Goal: Transaction & Acquisition: Obtain resource

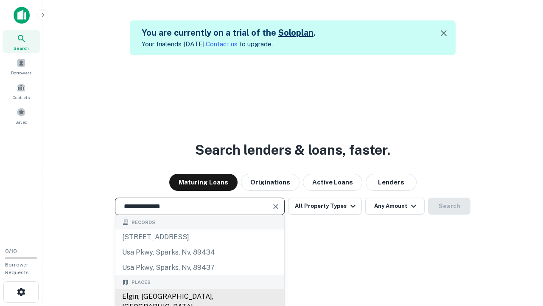
click at [199, 296] on div "Elgin, [GEOGRAPHIC_DATA], [GEOGRAPHIC_DATA]" at bounding box center [199, 301] width 169 height 25
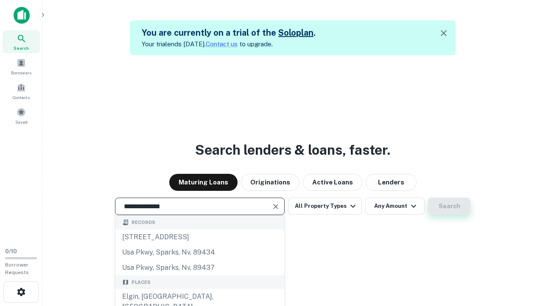
type input "**********"
click at [449, 206] on button "Search" at bounding box center [449, 205] width 42 height 17
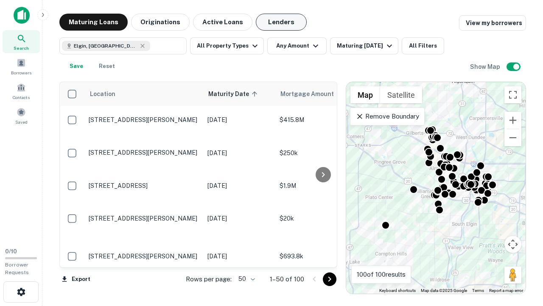
click at [281, 22] on button "Lenders" at bounding box center [281, 22] width 51 height 17
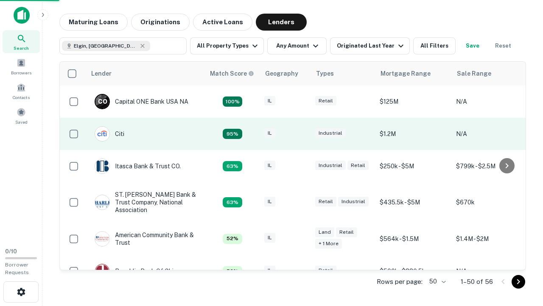
click at [301, 134] on div "IL" at bounding box center [285, 133] width 42 height 11
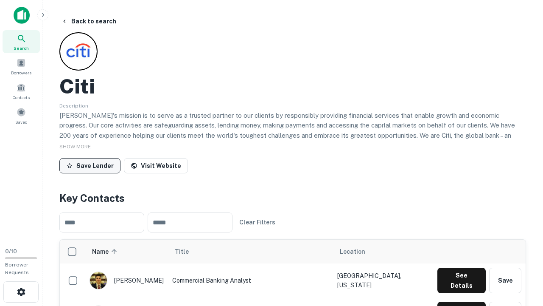
click at [90, 165] on button "Save Lender" at bounding box center [89, 165] width 61 height 15
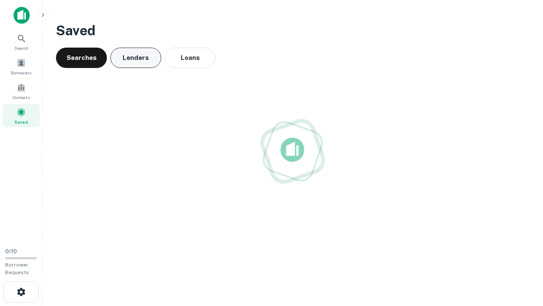
click at [136, 58] on button "Lenders" at bounding box center [135, 58] width 51 height 20
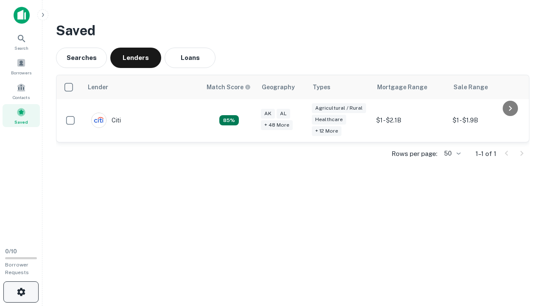
click at [21, 292] on icon "button" at bounding box center [21, 292] width 10 height 10
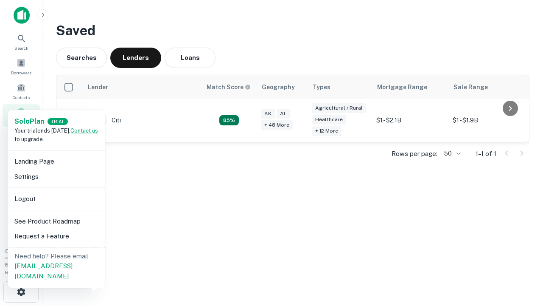
click at [56, 198] on li "Logout" at bounding box center [56, 198] width 91 height 15
